Goal: Transaction & Acquisition: Book appointment/travel/reservation

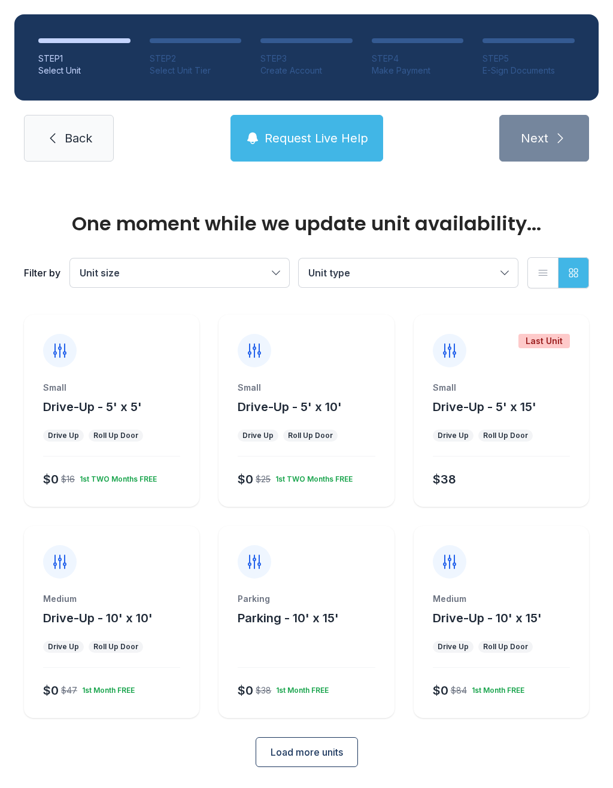
click at [102, 394] on div "Small Drive-Up - 5' x 5'" at bounding box center [111, 398] width 137 height 33
click at [108, 448] on div "Small Drive-Up - 5' x 5' Drive Up Roll Up Door $0 $16 1st TWO Months FREE" at bounding box center [111, 444] width 175 height 125
click at [105, 419] on div "Small Drive-Up - 5' x 5' Drive Up Roll Up Door $0 $16 1st TWO Months FREE" at bounding box center [111, 444] width 175 height 125
click at [120, 455] on div "Small Drive-Up - 5' x 5' Drive Up Roll Up Door $0 $16 1st TWO Months FREE" at bounding box center [111, 444] width 175 height 125
click at [95, 486] on div "$0 $16 1st TWO Months FREE" at bounding box center [109, 477] width 142 height 22
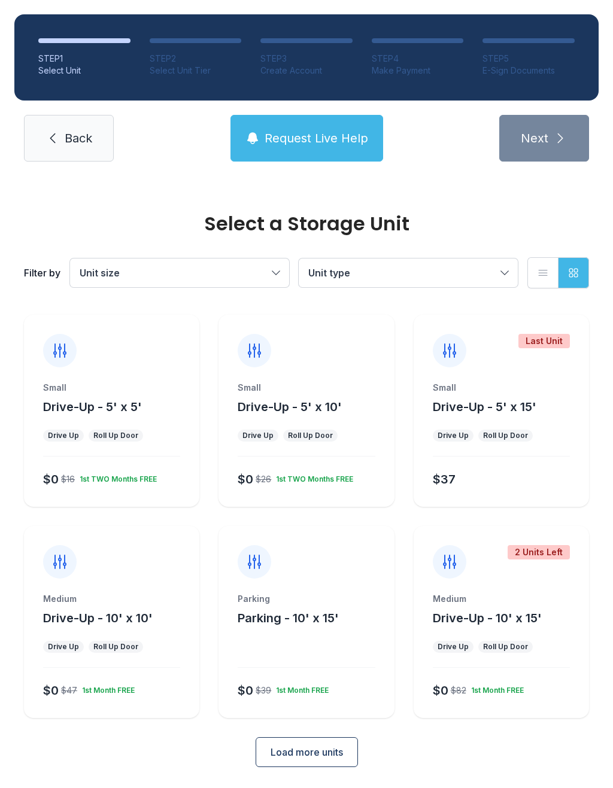
click at [120, 433] on div "Roll Up Door" at bounding box center [115, 436] width 45 height 10
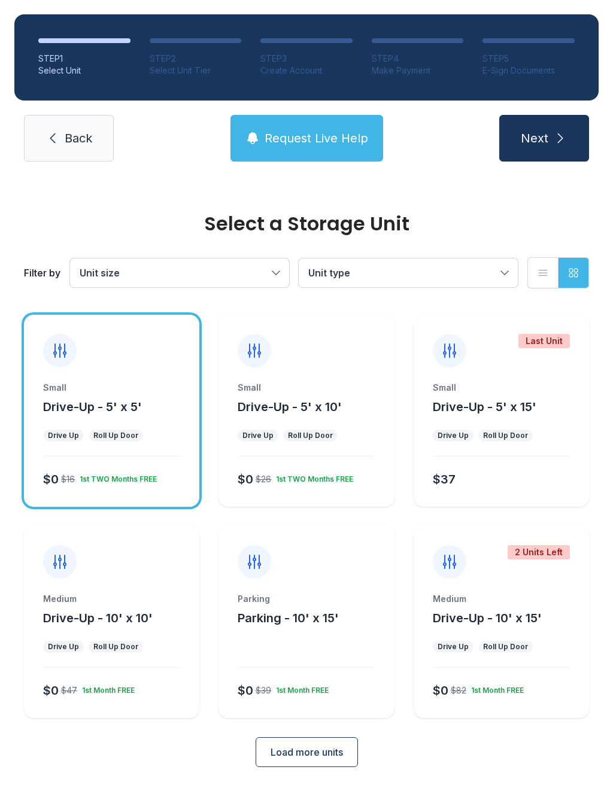
click at [552, 142] on button "Next" at bounding box center [544, 138] width 90 height 47
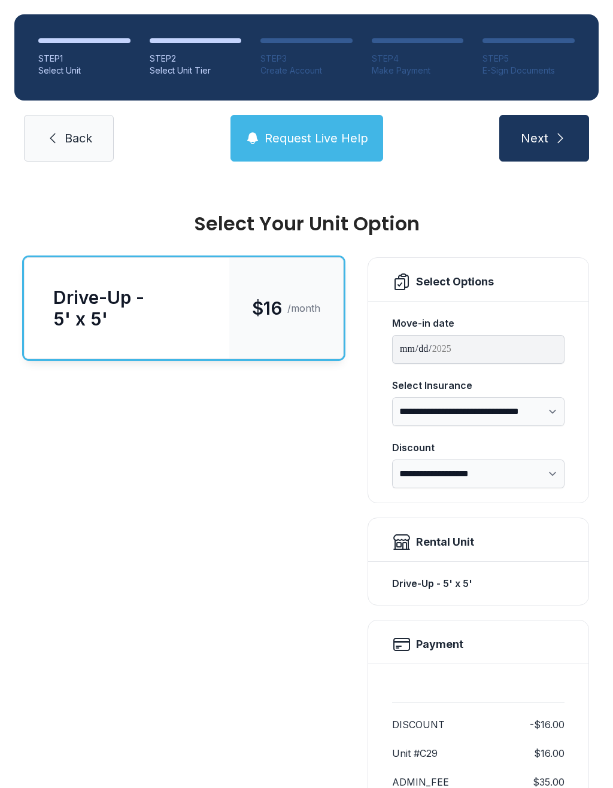
click at [250, 324] on div "$16 /month" at bounding box center [286, 308] width 114 height 100
click at [553, 150] on button "Next" at bounding box center [544, 138] width 90 height 47
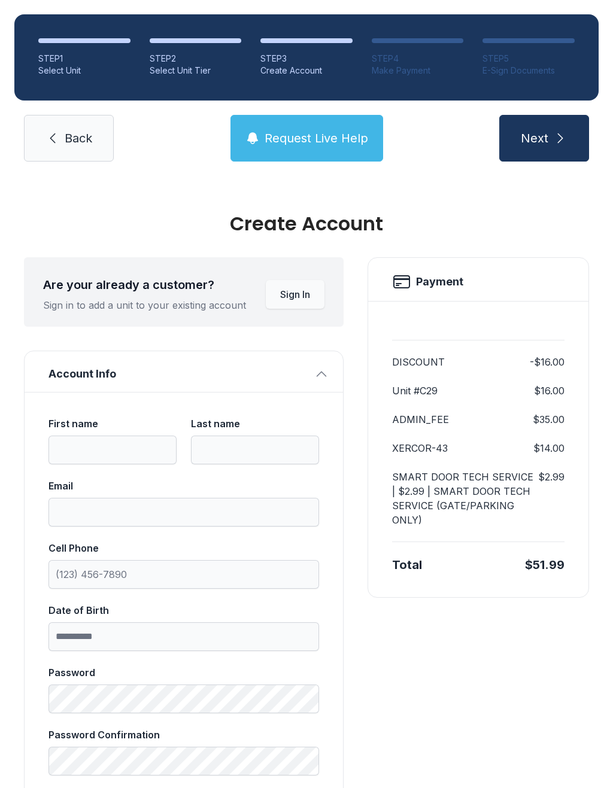
click at [68, 145] on span "Back" at bounding box center [79, 138] width 28 height 17
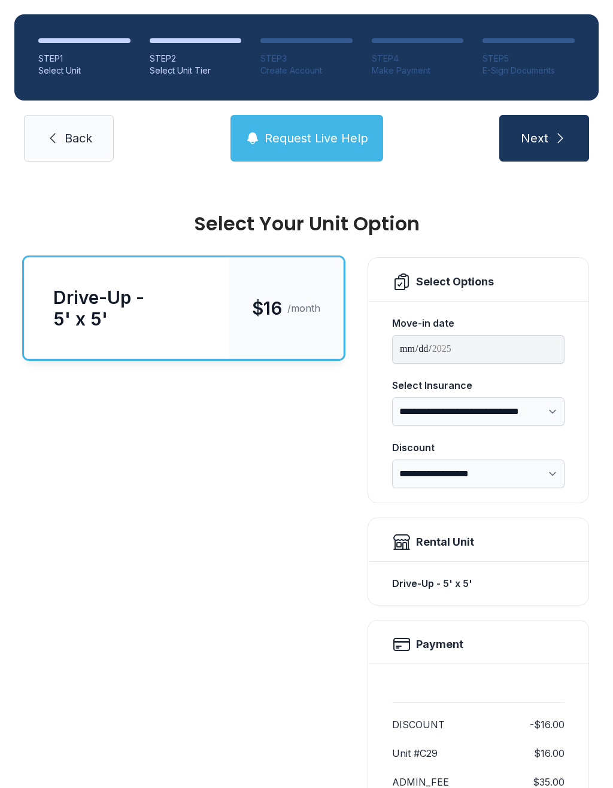
click at [68, 145] on span "Back" at bounding box center [79, 138] width 28 height 17
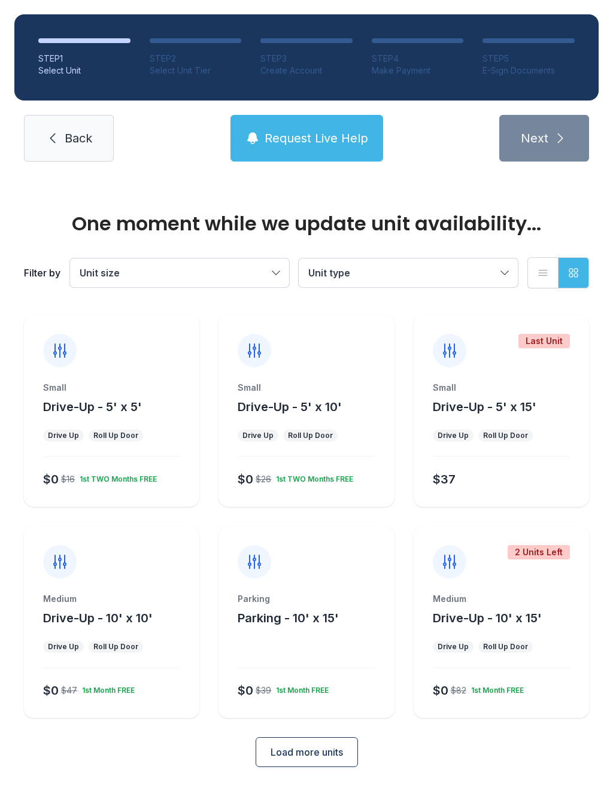
click at [72, 156] on link "Back" at bounding box center [69, 138] width 90 height 47
